Goal: Information Seeking & Learning: Learn about a topic

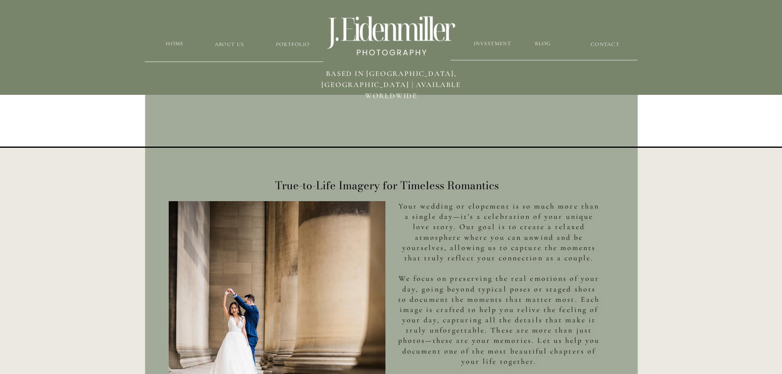
scroll to position [123, 0]
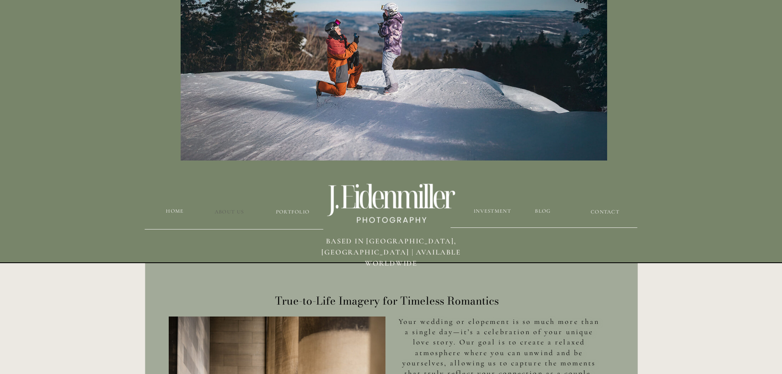
click at [224, 212] on h3 "about us" at bounding box center [229, 212] width 62 height 8
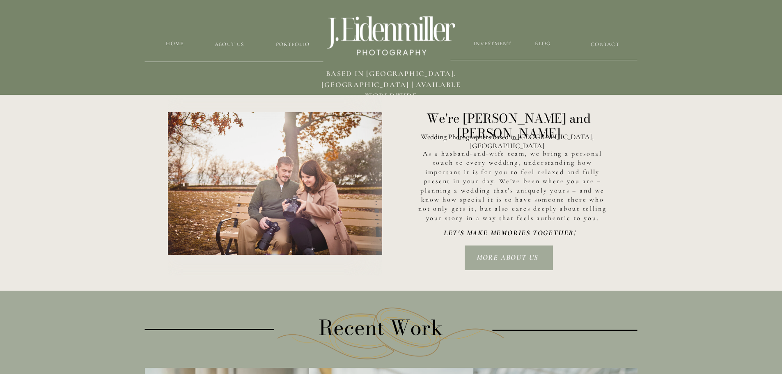
scroll to position [1180, 0]
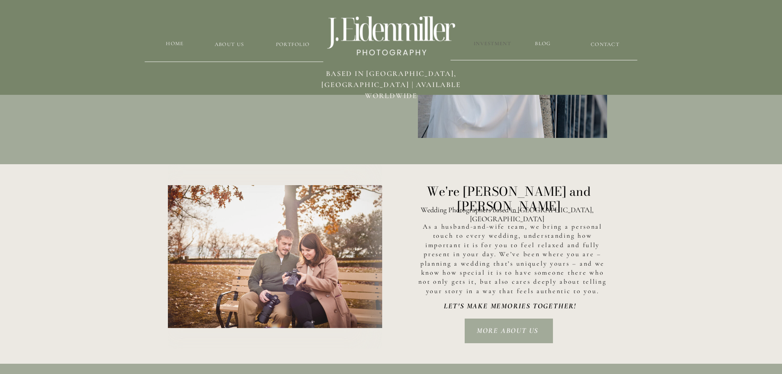
click at [507, 42] on h3 "Investment" at bounding box center [492, 44] width 39 height 8
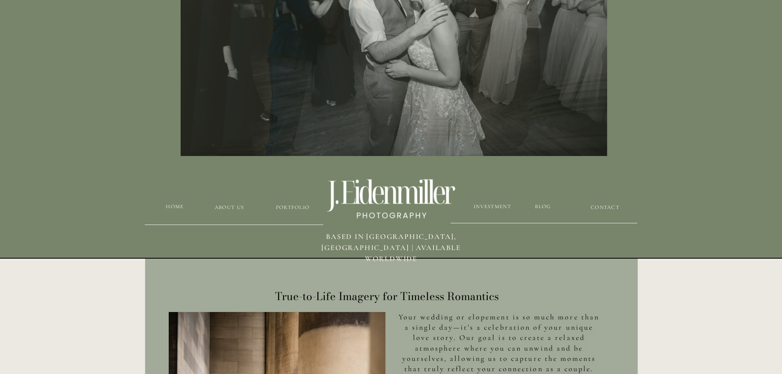
scroll to position [87, 0]
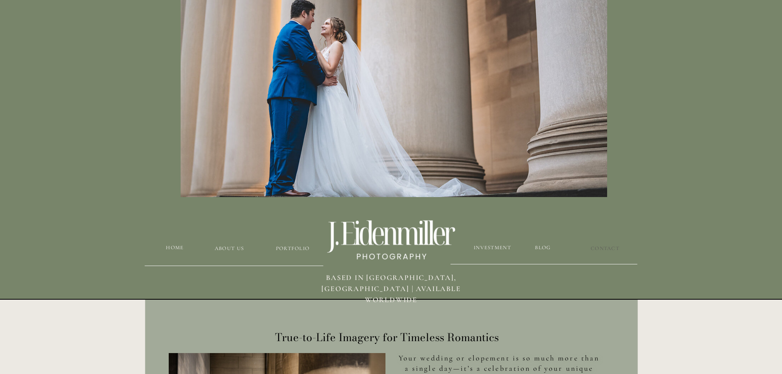
click at [602, 246] on h3 "CONTACT" at bounding box center [605, 249] width 39 height 8
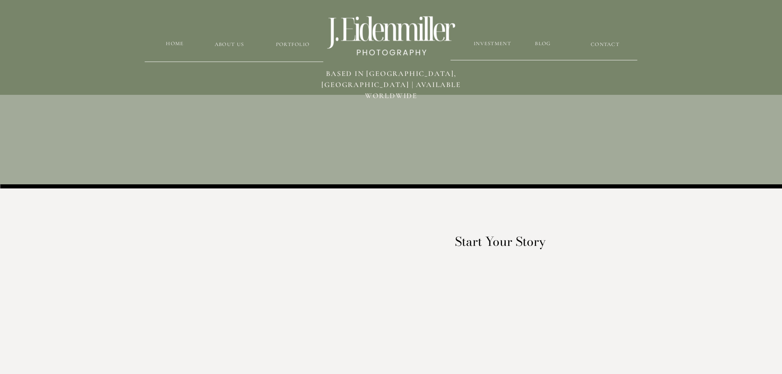
scroll to position [100, 0]
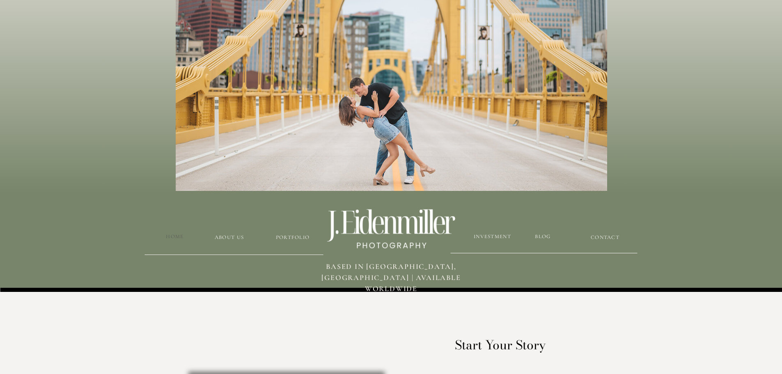
click at [176, 239] on h3 "HOME" at bounding box center [175, 237] width 26 height 8
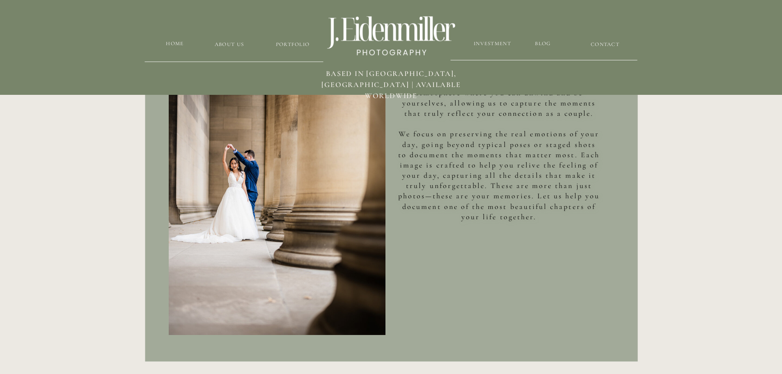
scroll to position [386, 0]
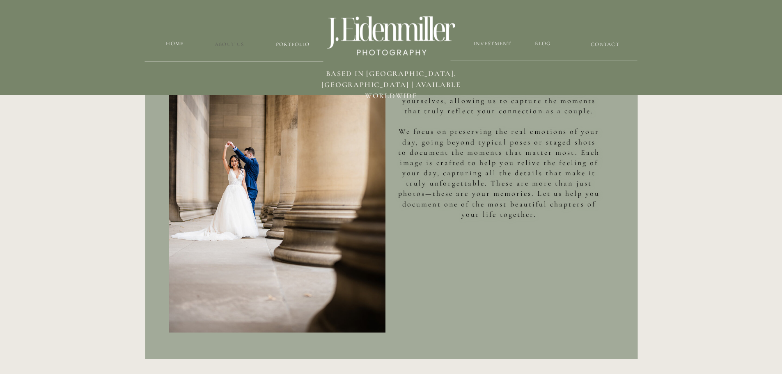
click at [227, 43] on h3 "about us" at bounding box center [229, 45] width 62 height 8
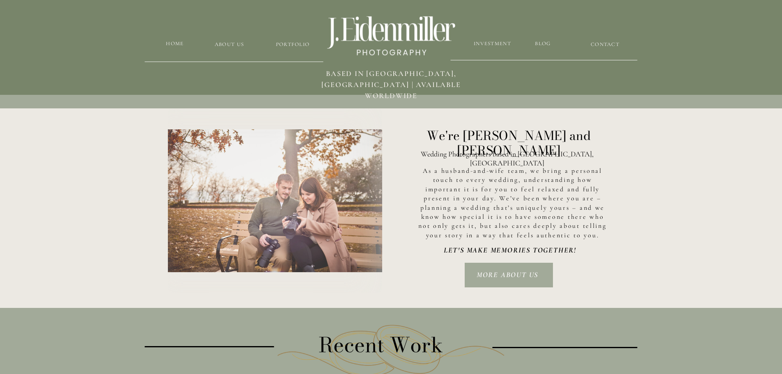
scroll to position [1249, 0]
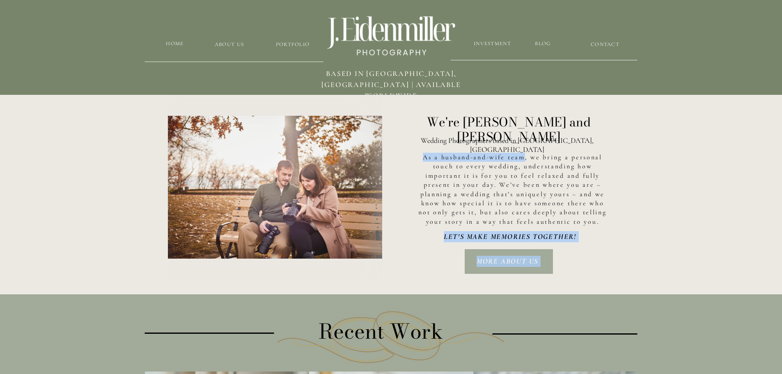
drag, startPoint x: 524, startPoint y: 160, endPoint x: 427, endPoint y: 151, distance: 96.5
click at [427, 151] on div "CONTACT blog Portfolio Investment about us HOME BASED in Pittsburgh, pa | avail…" at bounding box center [391, 233] width 782 height 2965
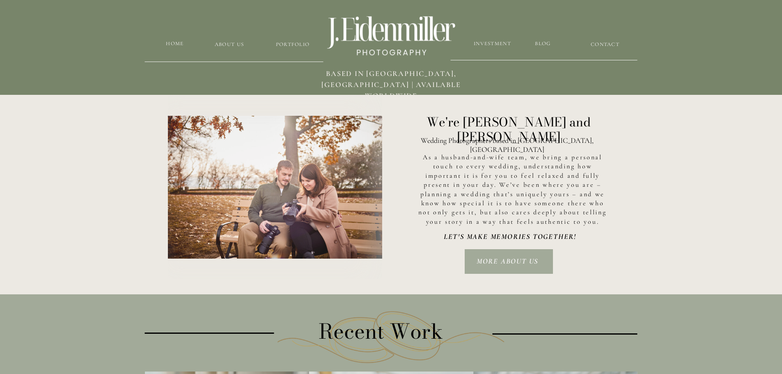
click at [429, 172] on p "As a husband-and-wife team, we bring a personal touch to every wedding, underst…" at bounding box center [513, 194] width 190 height 82
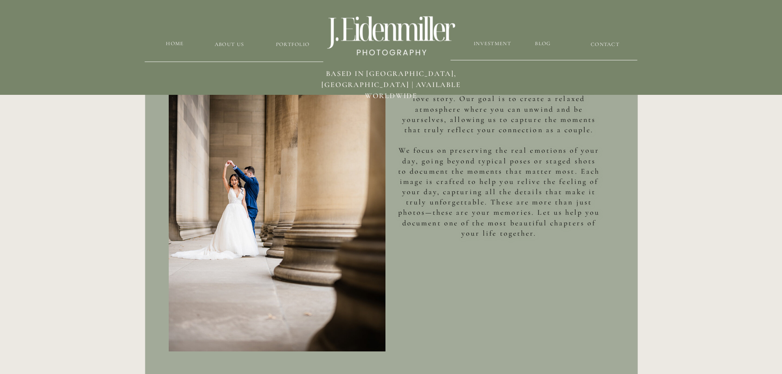
scroll to position [264, 0]
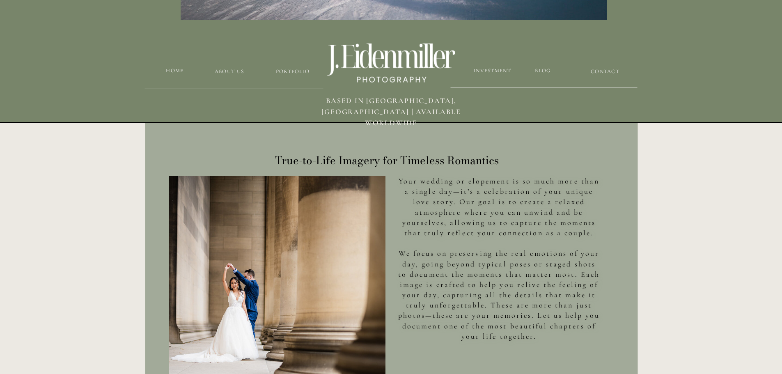
click at [292, 64] on div at bounding box center [391, 268] width 493 height 425
click at [294, 70] on h3 "Portfolio" at bounding box center [293, 72] width 49 height 8
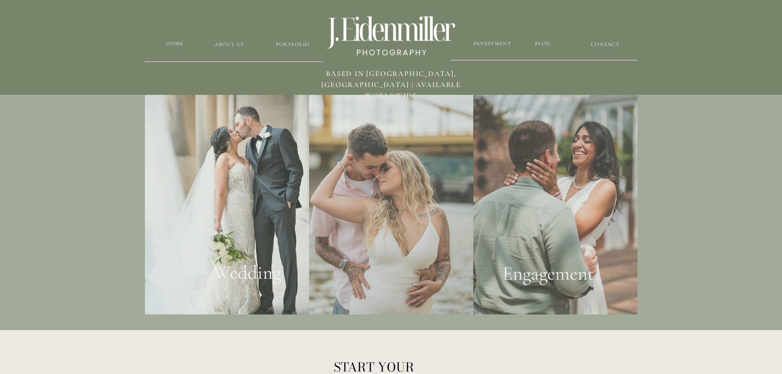
scroll to position [1543, 0]
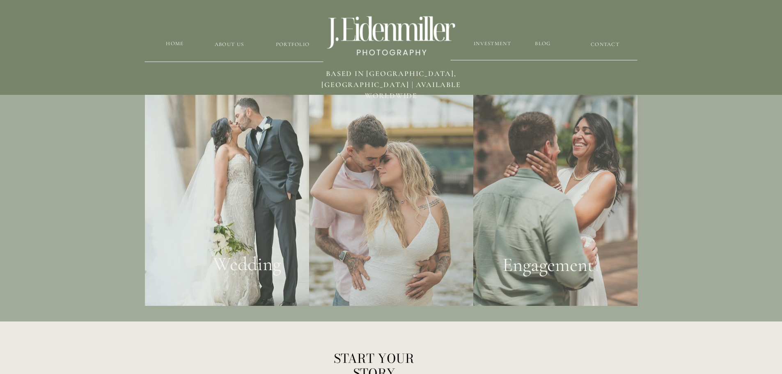
click at [231, 193] on div at bounding box center [227, 191] width 164 height 229
click at [241, 260] on h2 "Wedding" at bounding box center [247, 268] width 100 height 31
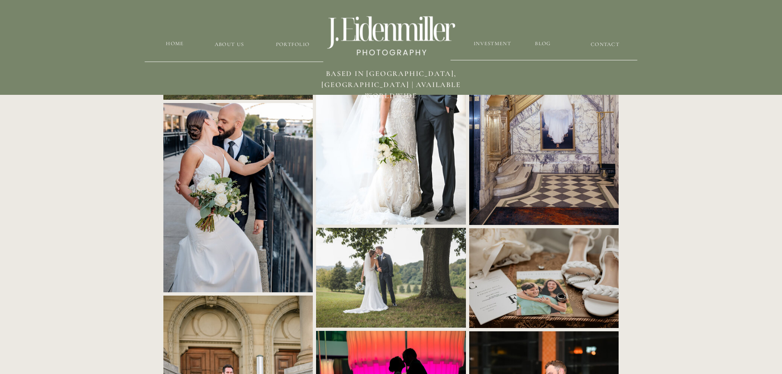
scroll to position [452, 0]
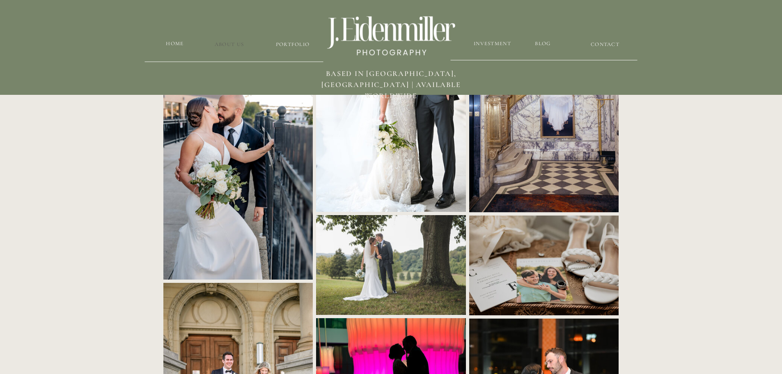
click at [221, 47] on h3 "about us" at bounding box center [229, 45] width 62 height 8
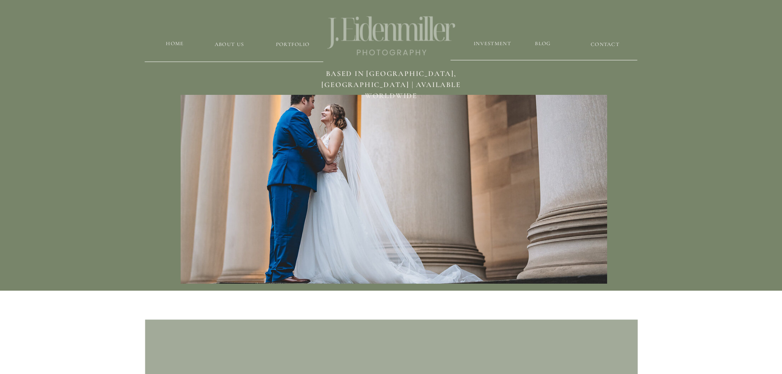
scroll to position [1344, 0]
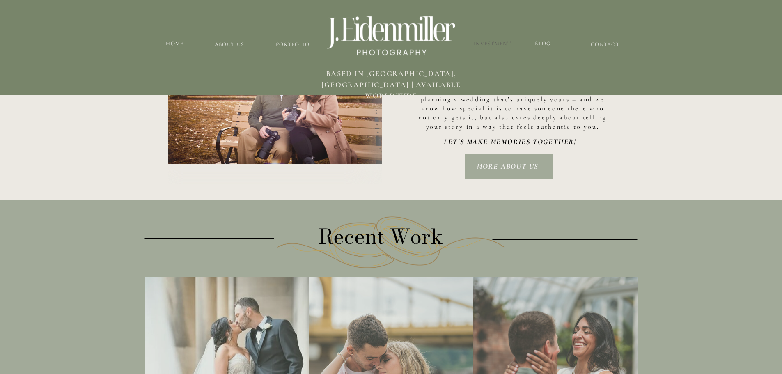
click at [487, 46] on h3 "Investment" at bounding box center [492, 44] width 39 height 8
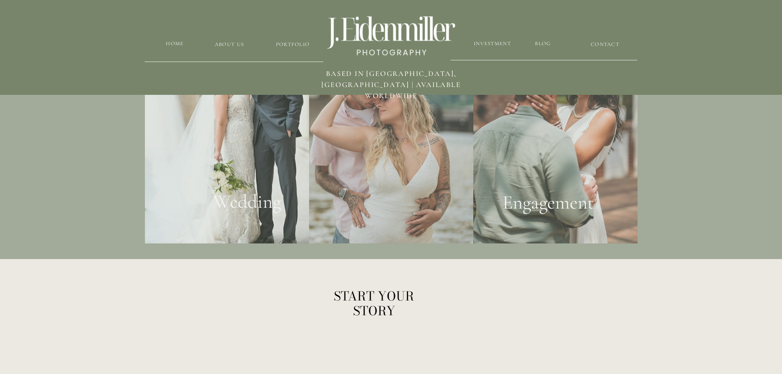
scroll to position [1359, 0]
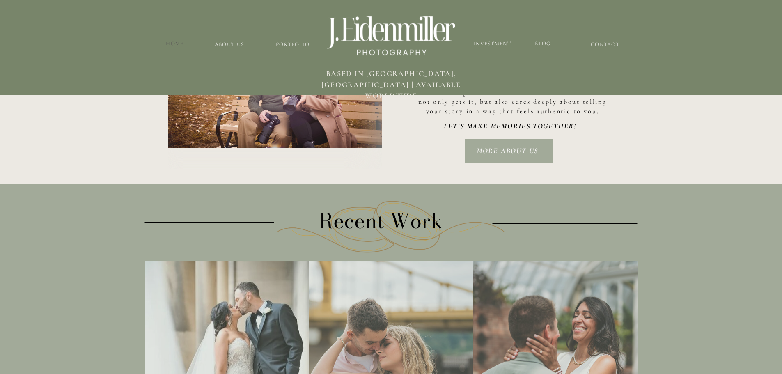
click at [174, 44] on h3 "HOME" at bounding box center [175, 44] width 26 height 8
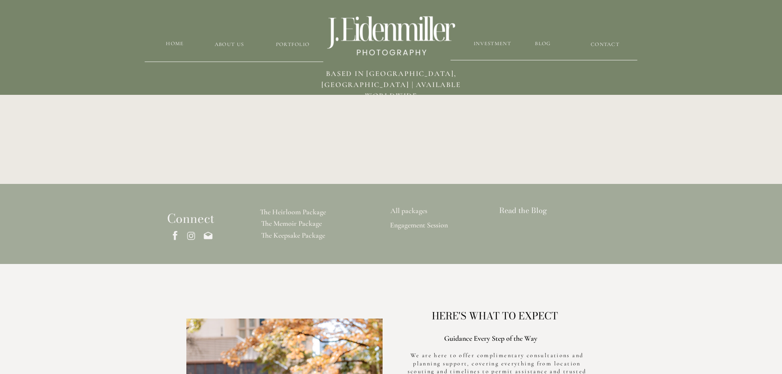
scroll to position [2385, 0]
